Goal: Check status: Check status

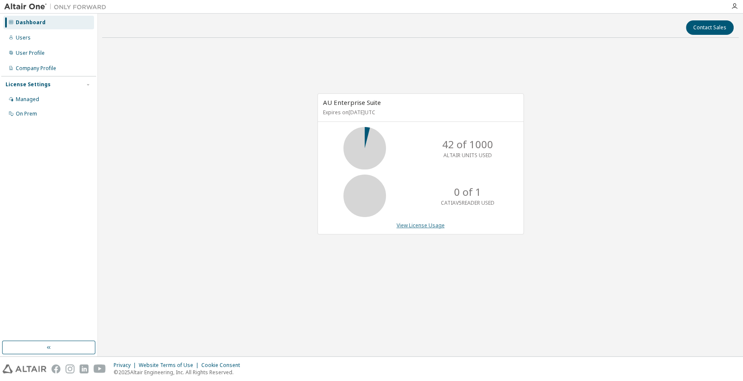
click at [421, 223] on link "View License Usage" at bounding box center [420, 225] width 48 height 7
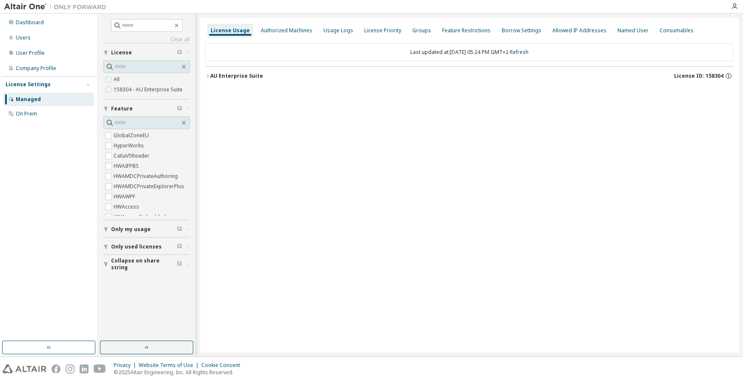
click at [209, 77] on icon "button" at bounding box center [207, 76] width 5 height 5
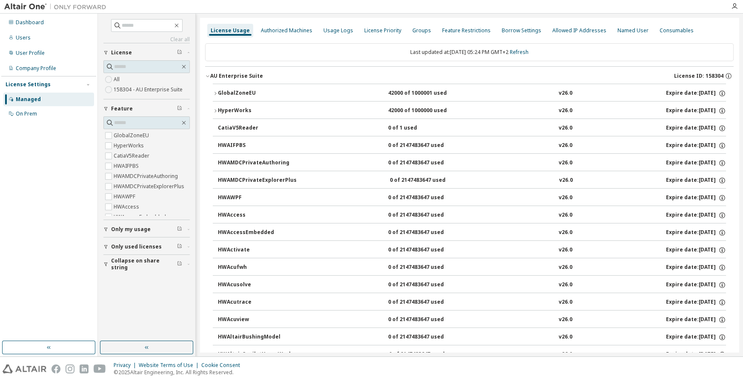
click at [214, 94] on icon "button" at bounding box center [215, 93] width 5 height 5
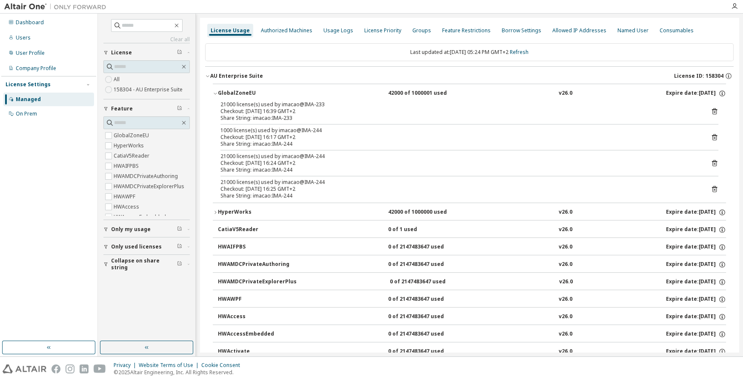
click at [714, 162] on icon at bounding box center [714, 163] width 8 height 8
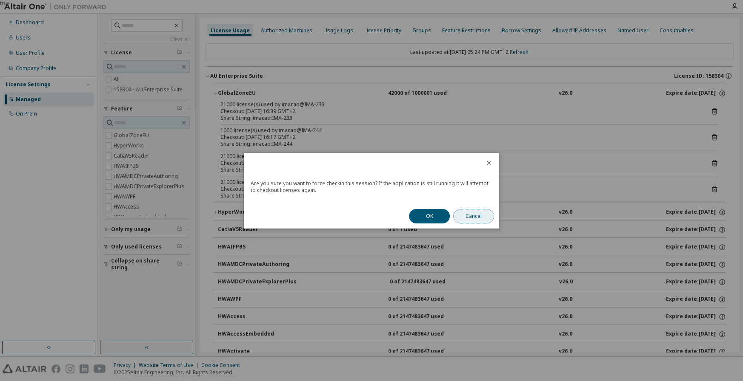
click at [456, 218] on button "Cancel" at bounding box center [473, 216] width 41 height 14
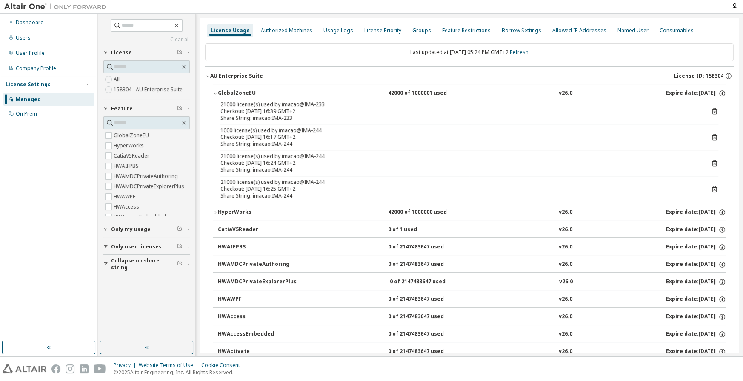
click at [218, 212] on div "HyperWorks" at bounding box center [256, 213] width 77 height 8
